Goal: Task Accomplishment & Management: Use online tool/utility

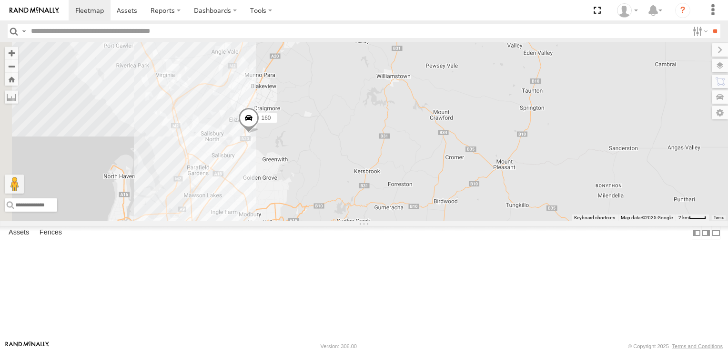
drag, startPoint x: 413, startPoint y: 89, endPoint x: 473, endPoint y: 376, distance: 293.3
click at [473, 351] on html at bounding box center [364, 175] width 728 height 351
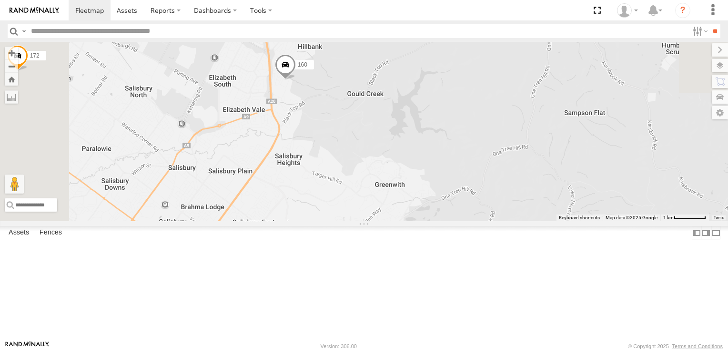
drag, startPoint x: 339, startPoint y: 143, endPoint x: 442, endPoint y: 352, distance: 233.0
click at [442, 351] on html at bounding box center [364, 175] width 728 height 351
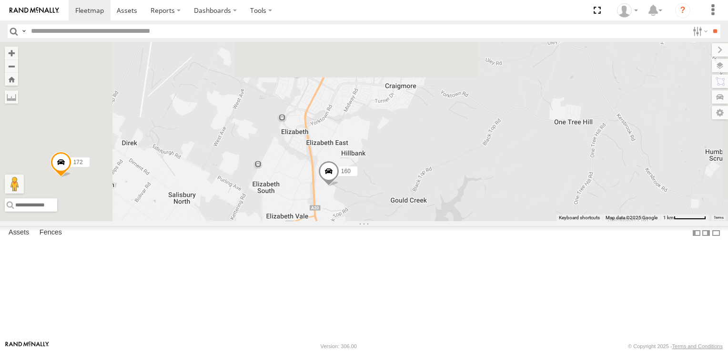
drag, startPoint x: 453, startPoint y: 240, endPoint x: 493, endPoint y: 340, distance: 107.7
click at [493, 221] on div "169 161 177 160 391 172 168 166" at bounding box center [364, 132] width 728 height 180
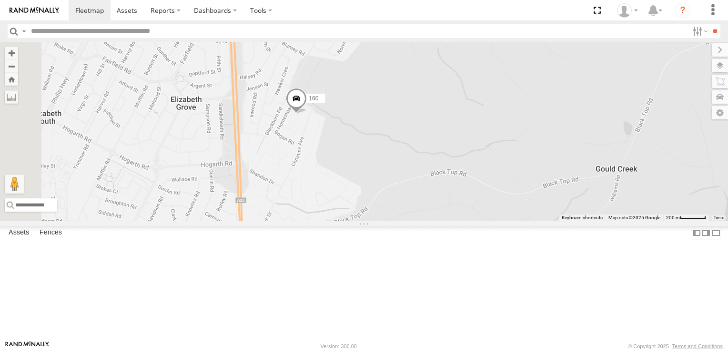
drag, startPoint x: 401, startPoint y: 190, endPoint x: 461, endPoint y: 287, distance: 114.2
click at [461, 221] on div "169 161 177 160 391 172 168 166" at bounding box center [364, 132] width 728 height 180
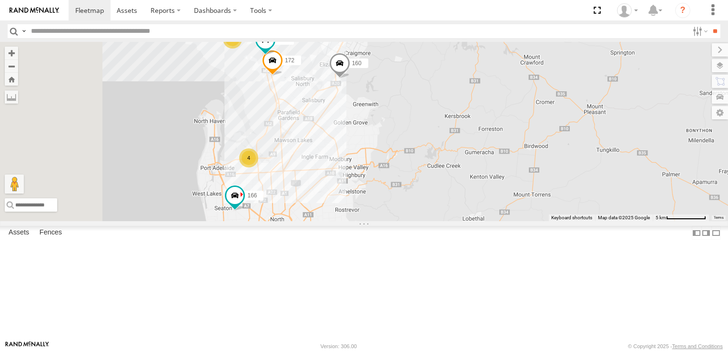
drag, startPoint x: 331, startPoint y: 232, endPoint x: 435, endPoint y: 158, distance: 127.9
click at [435, 158] on div "160 169 4 3 172 168 166" at bounding box center [364, 132] width 728 height 180
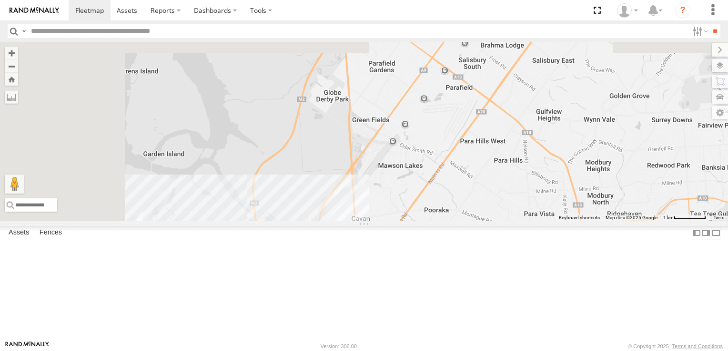
drag, startPoint x: 401, startPoint y: 94, endPoint x: 410, endPoint y: 328, distance: 234.0
click at [410, 221] on div "160 169 172 168 166 178 161 4" at bounding box center [364, 132] width 728 height 180
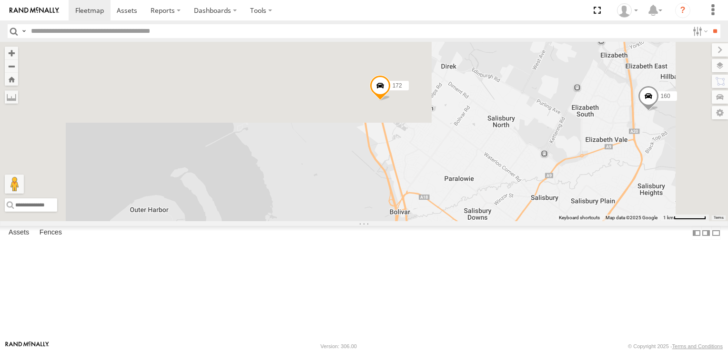
drag, startPoint x: 405, startPoint y: 201, endPoint x: 478, endPoint y: 376, distance: 189.5
click at [478, 351] on html at bounding box center [364, 175] width 728 height 351
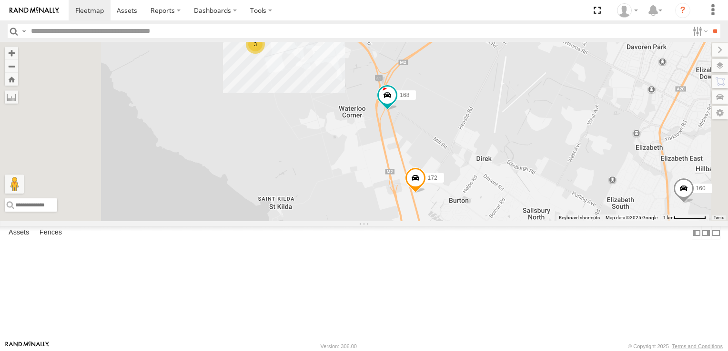
drag, startPoint x: 444, startPoint y: 233, endPoint x: 457, endPoint y: 349, distance: 116.9
click at [457, 351] on html at bounding box center [364, 175] width 728 height 351
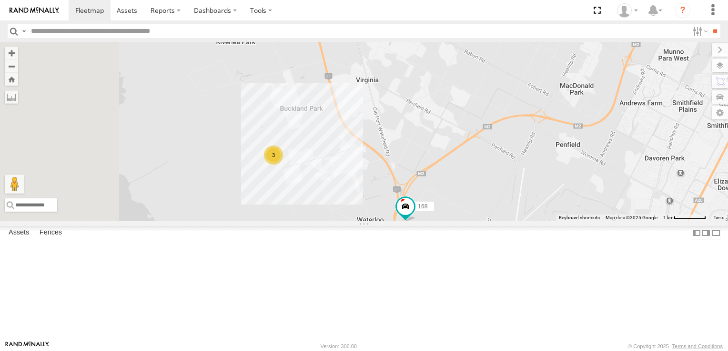
click at [283, 165] on div "3" at bounding box center [273, 155] width 19 height 19
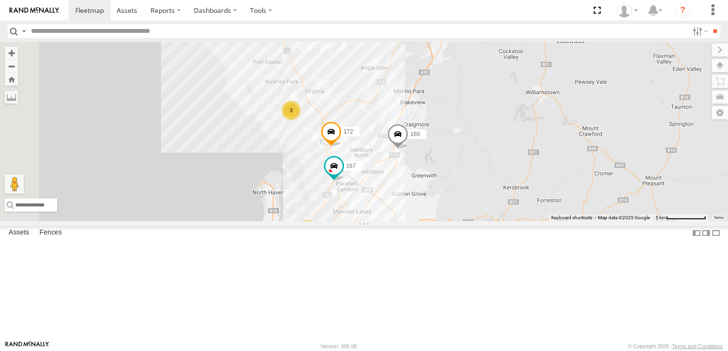
drag, startPoint x: 618, startPoint y: 217, endPoint x: 559, endPoint y: 222, distance: 59.2
click at [554, 221] on div "169 160 177 161 4 3 172 167 166" at bounding box center [364, 132] width 728 height 180
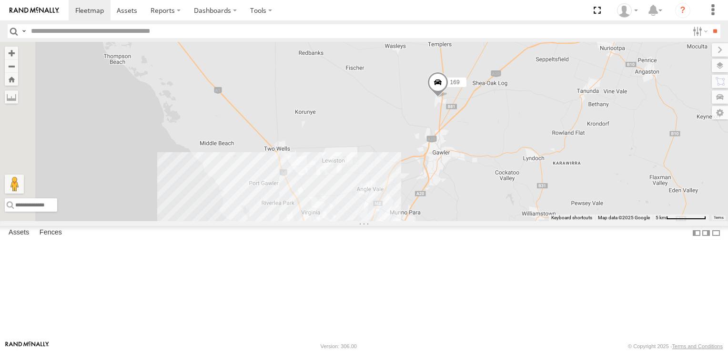
drag, startPoint x: 589, startPoint y: 109, endPoint x: 585, endPoint y: 235, distance: 126.7
click at [585, 221] on div "169 160 177 161 4 3 172 167 166" at bounding box center [364, 132] width 728 height 180
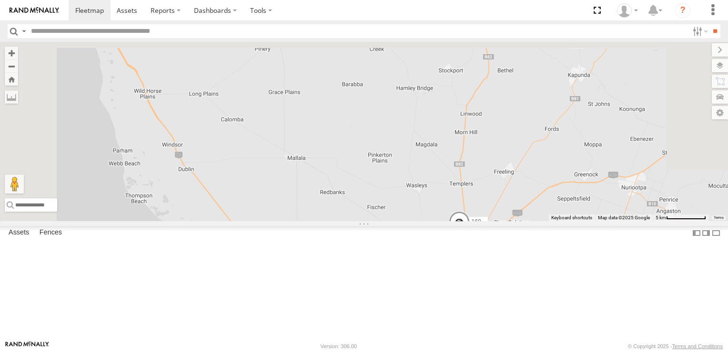
drag, startPoint x: 444, startPoint y: 163, endPoint x: 465, endPoint y: 299, distance: 137.3
click at [465, 221] on div "169 160 177 161 4 3 172 167 166" at bounding box center [364, 132] width 728 height 180
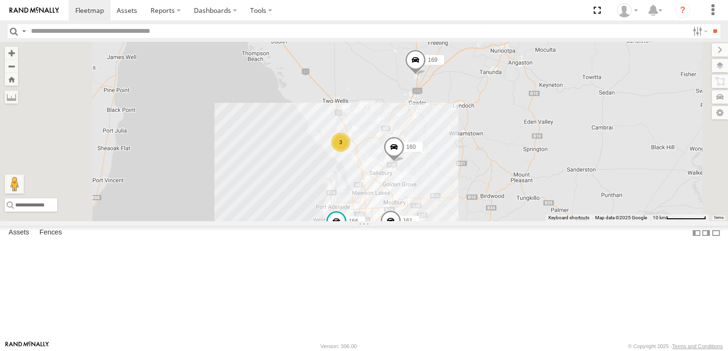
drag, startPoint x: 465, startPoint y: 250, endPoint x: 474, endPoint y: 144, distance: 106.1
click at [474, 144] on div "169 160 177 161 166 3" at bounding box center [364, 132] width 728 height 180
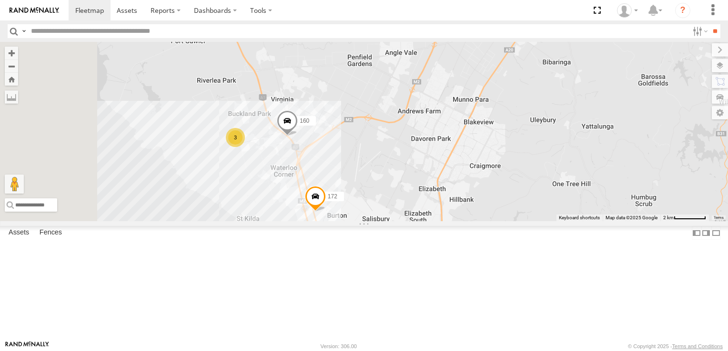
drag, startPoint x: 402, startPoint y: 159, endPoint x: 526, endPoint y: 243, distance: 149.8
click at [526, 221] on div "169 166 161 172 4 3 160" at bounding box center [364, 132] width 728 height 180
click at [245, 147] on div "3" at bounding box center [235, 137] width 19 height 19
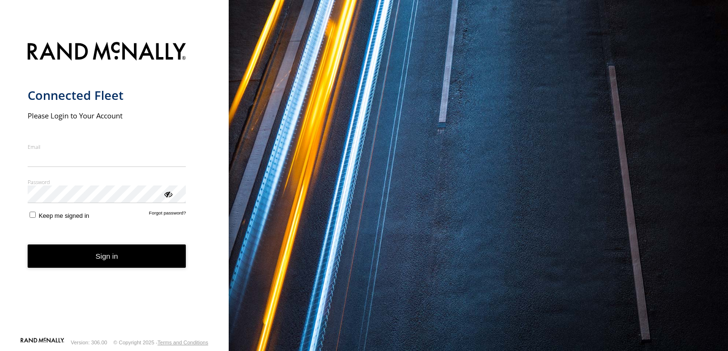
type input "**********"
click at [30, 224] on form "**********" at bounding box center [115, 186] width 174 height 301
click at [168, 193] on div "ViewPassword" at bounding box center [168, 194] width 10 height 10
click at [109, 253] on button "Sign in" at bounding box center [107, 256] width 159 height 23
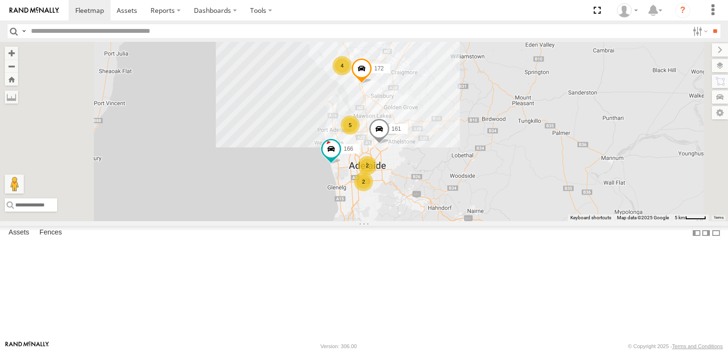
click at [522, 221] on div "2 169 161 5 4 177 172 2 166" at bounding box center [364, 132] width 728 height 180
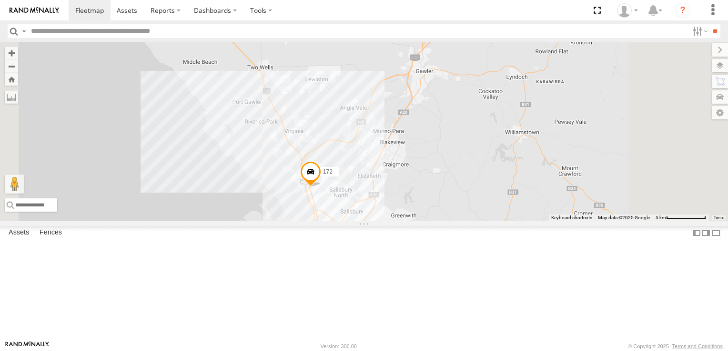
drag, startPoint x: 522, startPoint y: 105, endPoint x: 536, endPoint y: 317, distance: 212.4
click at [536, 221] on div "169 161 177 172 166 178 5 391 2" at bounding box center [364, 132] width 728 height 180
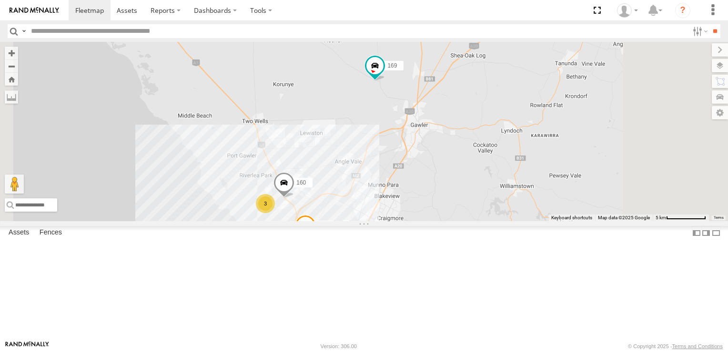
drag, startPoint x: 547, startPoint y: 174, endPoint x: 542, endPoint y: 230, distance: 55.4
click at [542, 221] on div "169 161 177 172 166 178 5 391 2 3 160" at bounding box center [364, 132] width 728 height 180
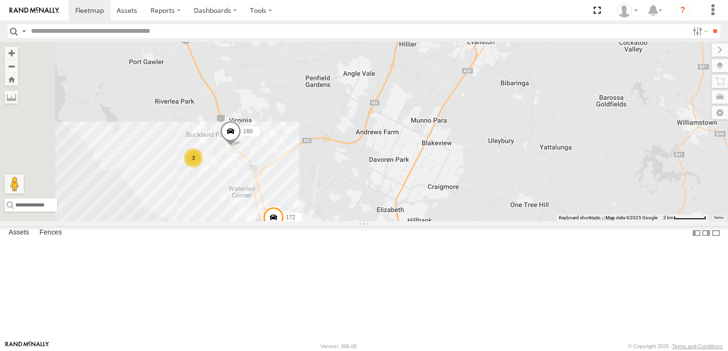
drag, startPoint x: 430, startPoint y: 271, endPoint x: 515, endPoint y: 191, distance: 117.6
click at [515, 191] on div "169 161 177 166 172 3 160" at bounding box center [364, 132] width 728 height 180
click at [203, 168] on div "4" at bounding box center [193, 158] width 19 height 19
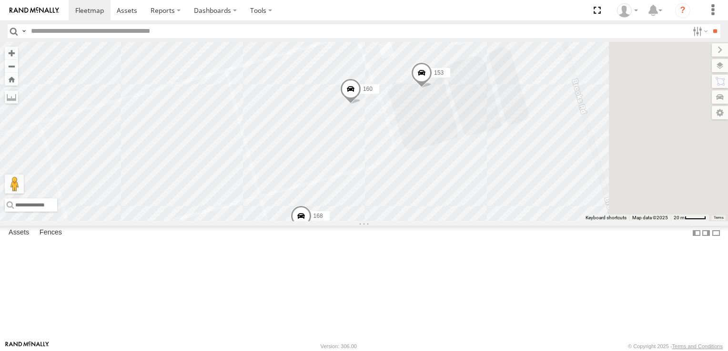
click at [678, 221] on div "169 172 167 153 168 160 606" at bounding box center [364, 132] width 728 height 180
